Goal: Information Seeking & Learning: Learn about a topic

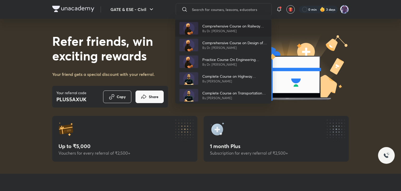
click at [228, 28] on p "Comprehensive Course on Railway Engineering" at bounding box center [234, 25] width 65 height 5
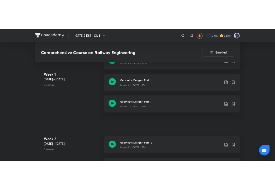
scroll to position [480, 0]
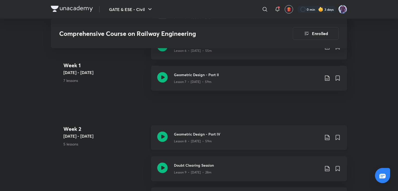
click at [191, 137] on div "Lesson 8 • [DATE] • 59m" at bounding box center [247, 140] width 146 height 7
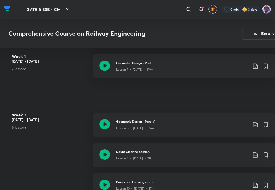
scroll to position [506, 0]
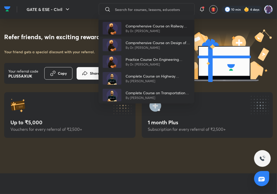
click at [147, 31] on p "By Dr. [PERSON_NAME]" at bounding box center [158, 31] width 65 height 5
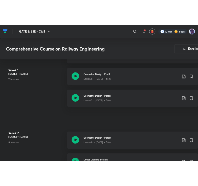
scroll to position [522, 0]
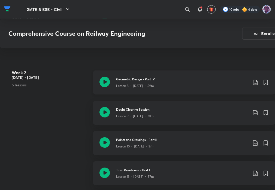
click at [133, 83] on div "Lesson 8 • [DATE] • 59m" at bounding box center [182, 84] width 132 height 7
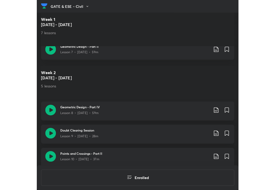
scroll to position [506, 0]
